Goal: Task Accomplishment & Management: Manage account settings

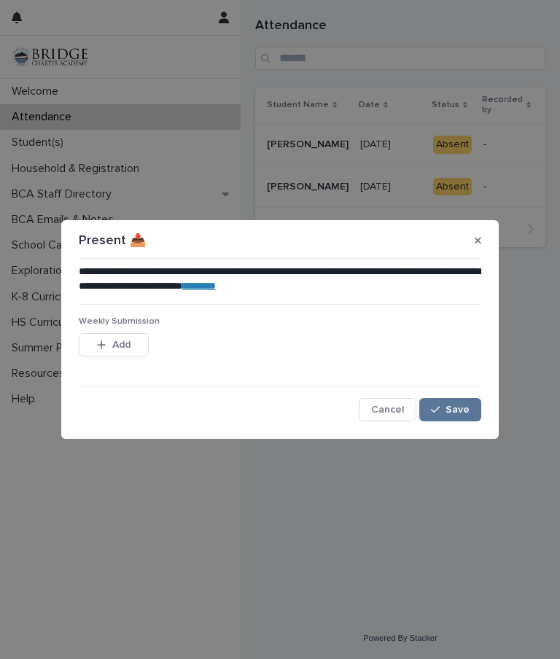
click at [456, 419] on button "Save" at bounding box center [450, 409] width 62 height 23
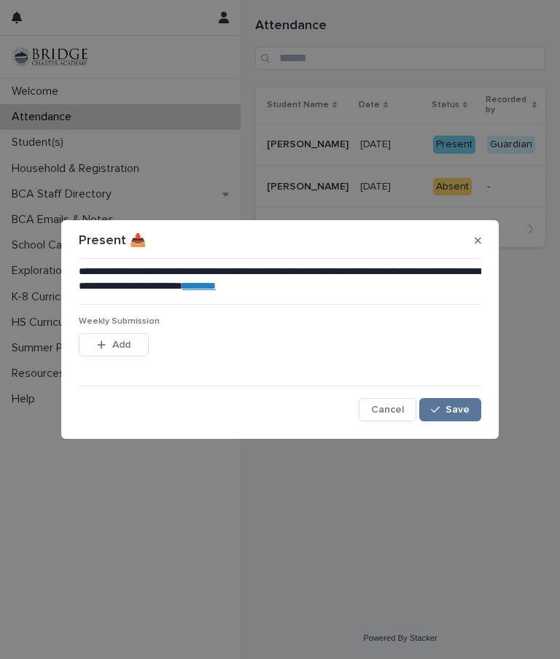
click at [464, 411] on span "Save" at bounding box center [457, 410] width 24 height 10
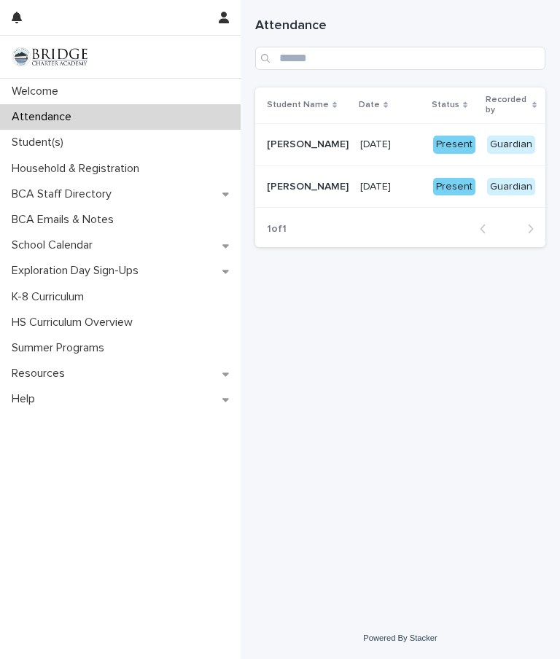
click at [171, 265] on div "Exploration Day Sign-Ups" at bounding box center [120, 271] width 241 height 26
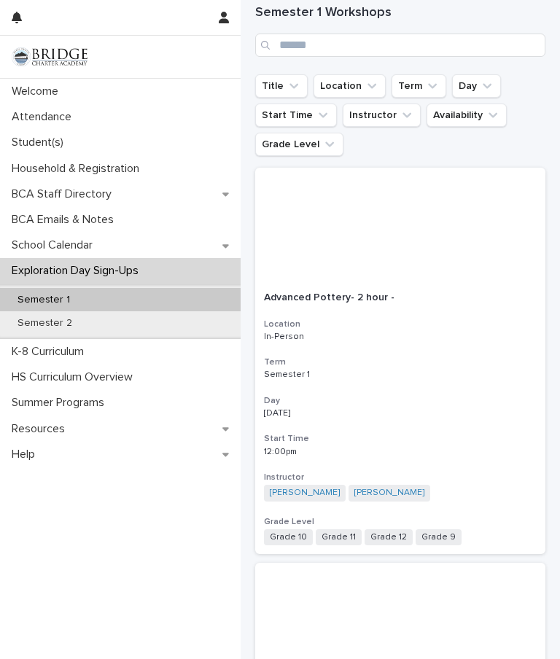
scroll to position [152, 0]
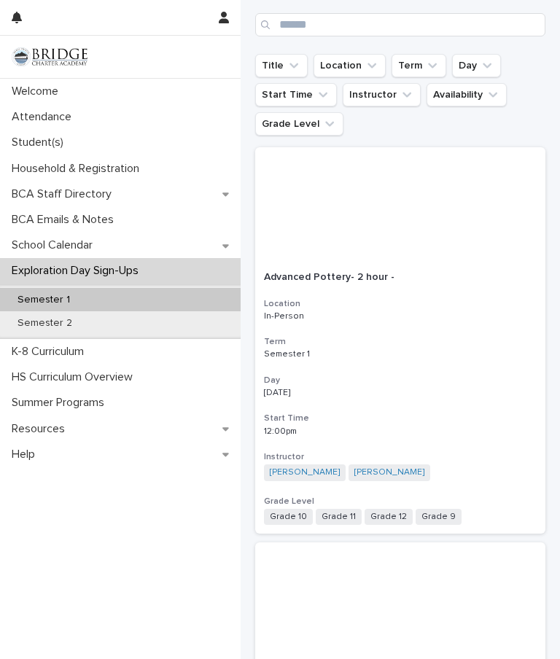
click at [166, 168] on div "Household & Registration" at bounding box center [120, 169] width 241 height 26
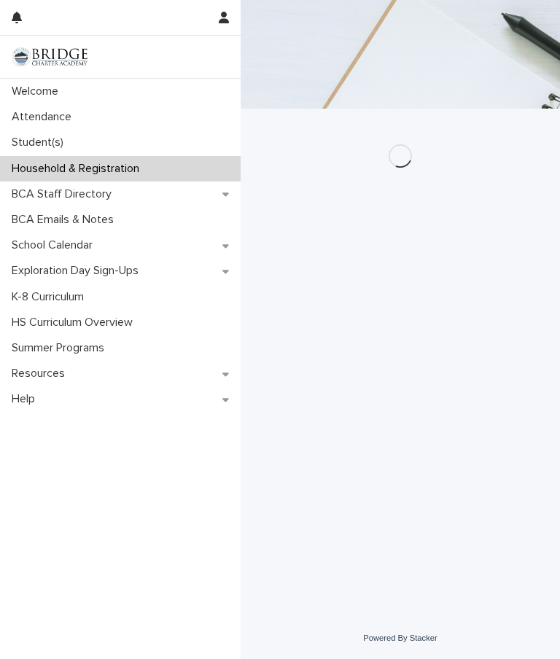
click at [137, 147] on div "Student(s)" at bounding box center [120, 143] width 241 height 26
